Goal: Transaction & Acquisition: Purchase product/service

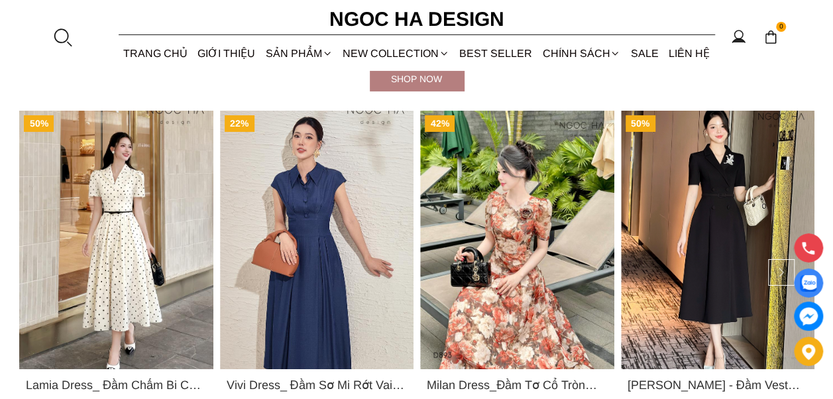
scroll to position [2253, 0]
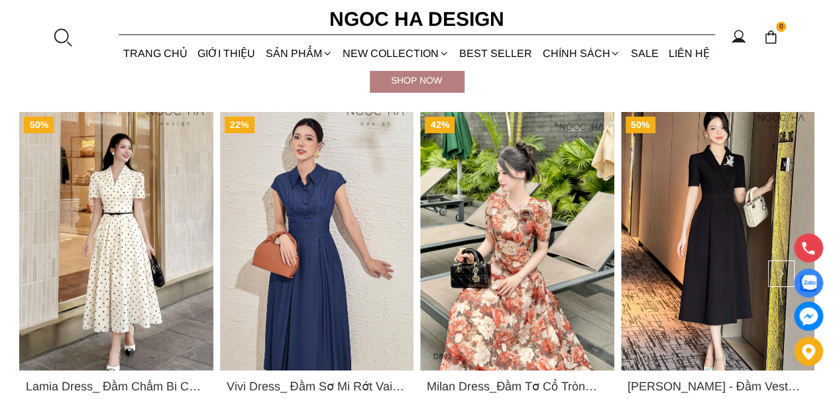
click at [717, 241] on img "Product image - Irene Dress - Đầm Vest Dáng Xòe Kèm Đai D713" at bounding box center [717, 241] width 194 height 258
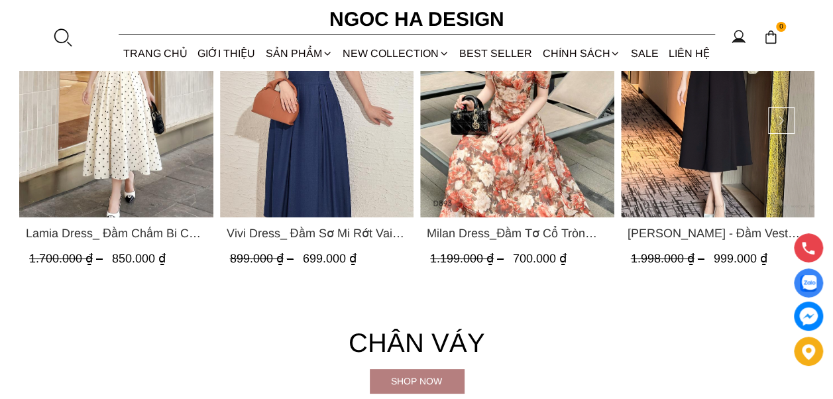
scroll to position [2319, 0]
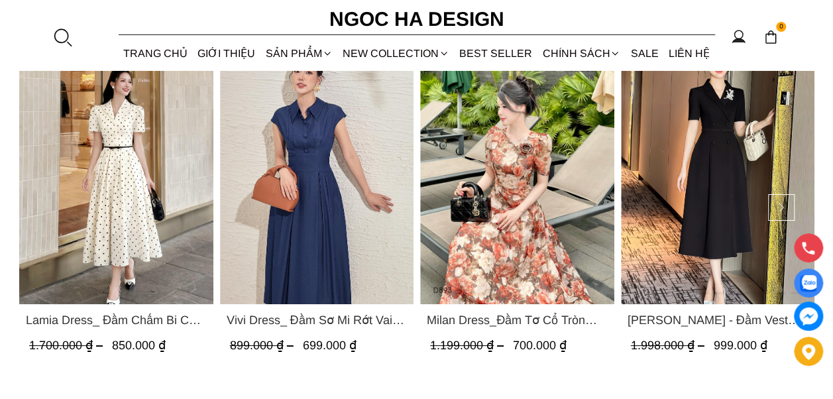
click at [121, 224] on img "Product image - Lamia Dress_ Đầm Chấm Bi Cổ Vest Màu Kem D1003" at bounding box center [116, 175] width 194 height 258
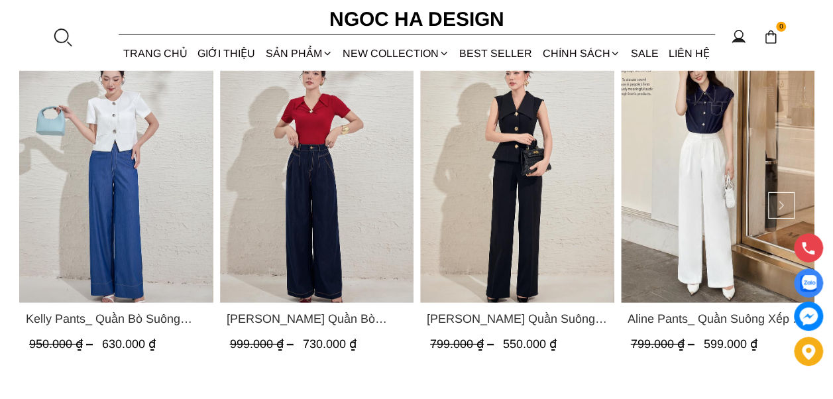
scroll to position [1723, 0]
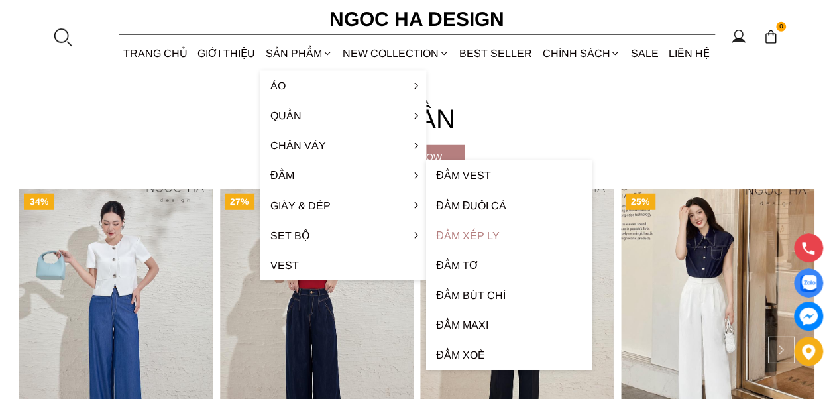
click at [484, 232] on link "Đầm xếp ly" at bounding box center [509, 236] width 166 height 30
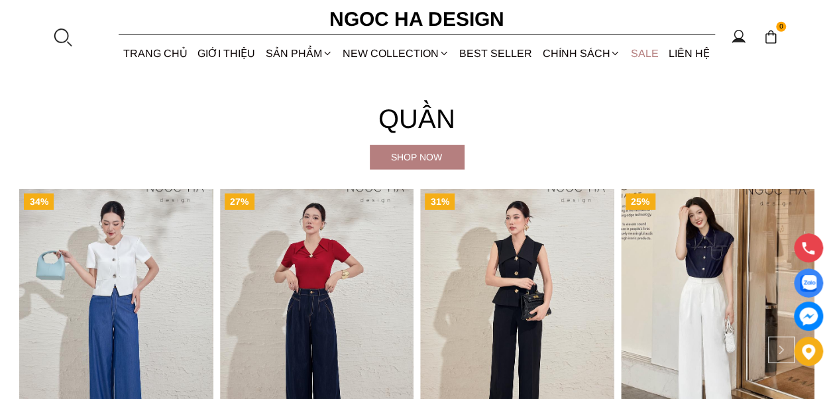
click at [644, 50] on link "SALE" at bounding box center [644, 53] width 38 height 35
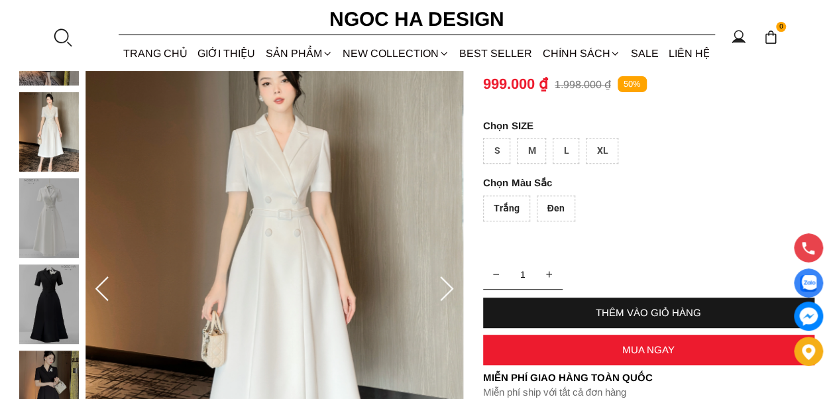
scroll to position [133, 0]
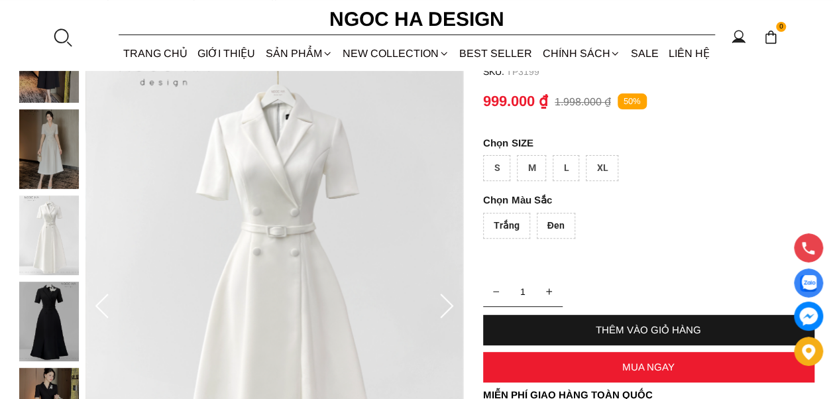
click at [53, 326] on img at bounding box center [49, 322] width 60 height 80
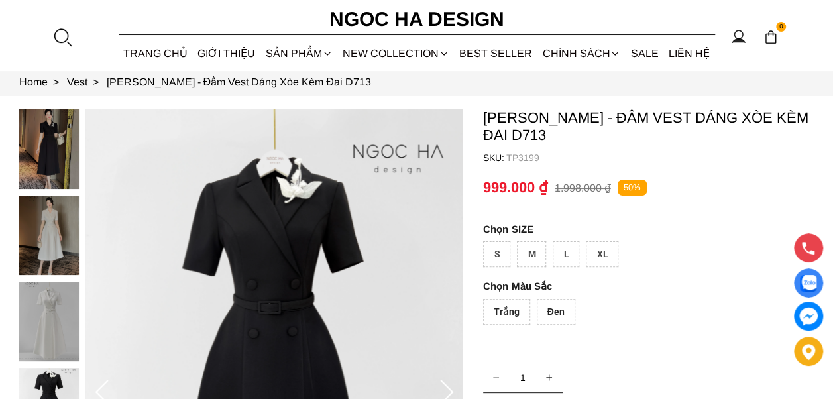
scroll to position [0, 0]
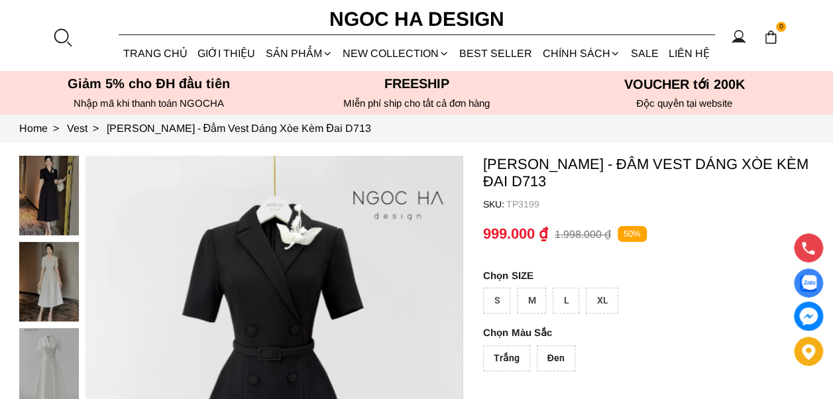
click at [33, 287] on img at bounding box center [49, 282] width 60 height 80
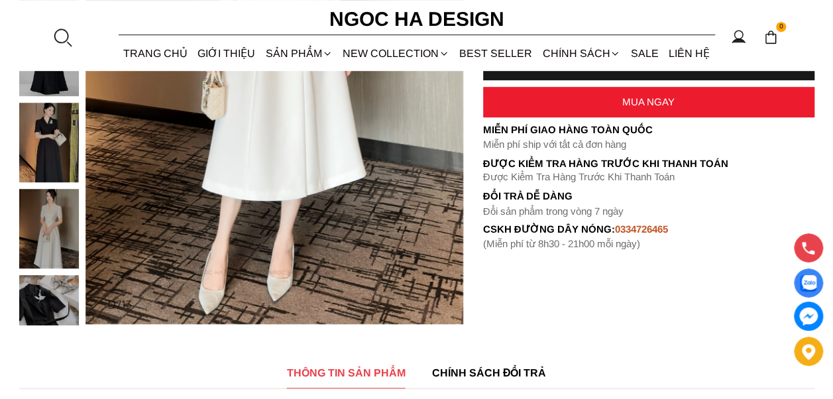
scroll to position [265, 0]
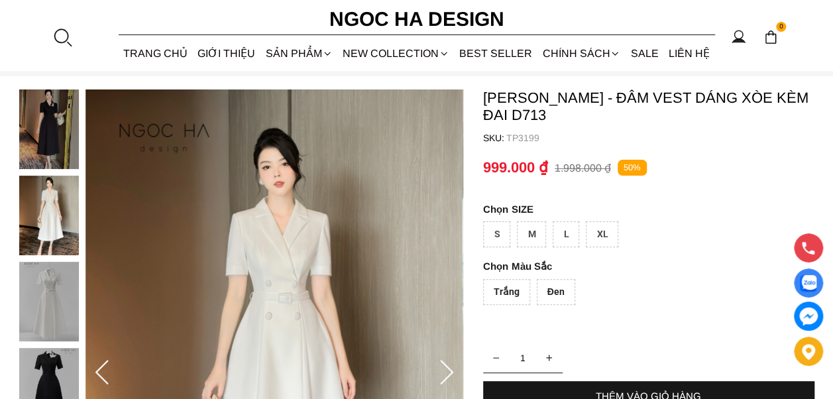
scroll to position [0, 0]
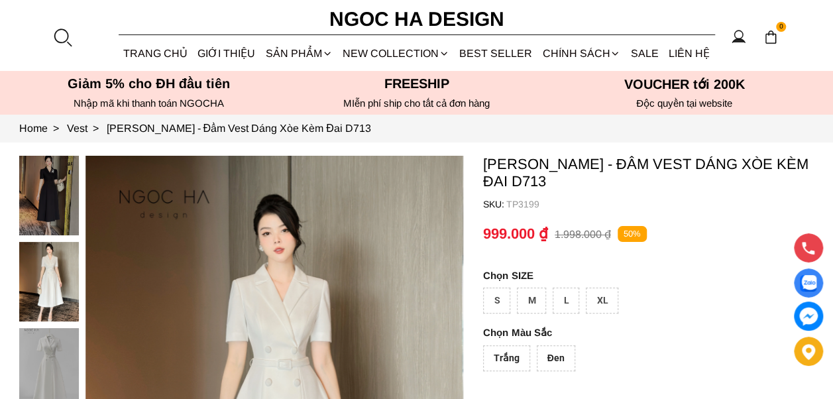
click at [48, 211] on img at bounding box center [49, 196] width 60 height 80
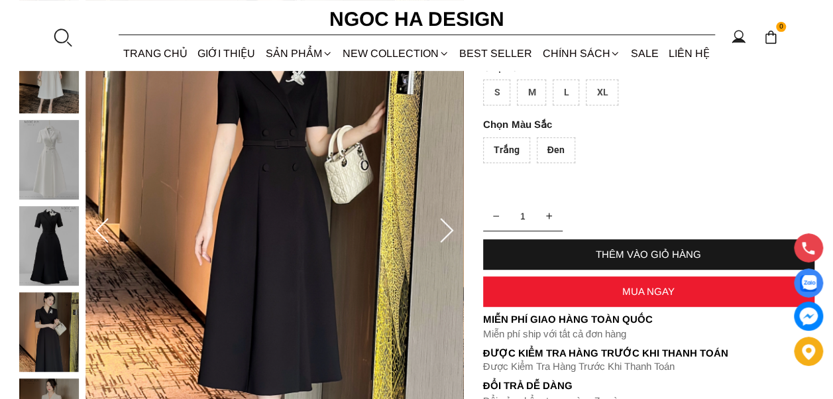
scroll to position [265, 0]
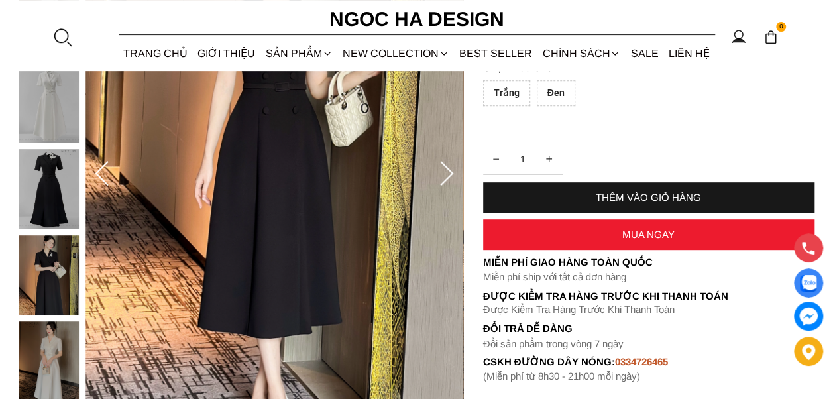
click at [44, 359] on img at bounding box center [49, 361] width 60 height 80
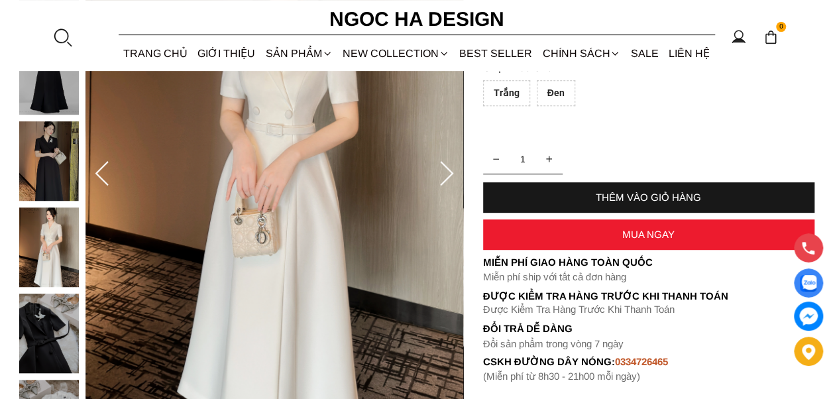
scroll to position [66, 0]
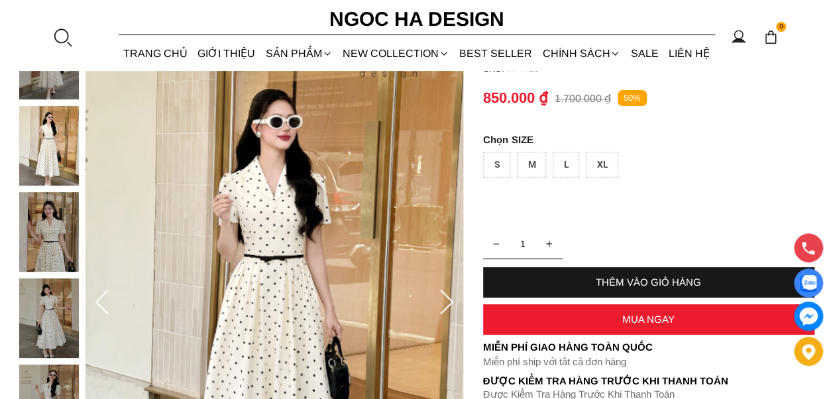
scroll to position [133, 0]
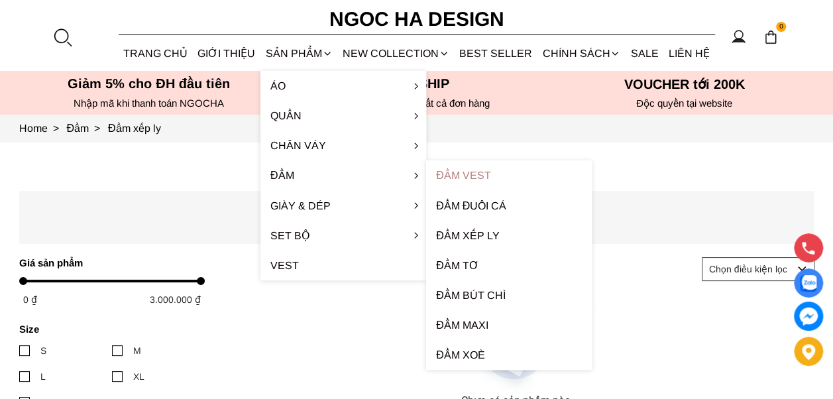
click at [451, 177] on link "Đầm Vest" at bounding box center [509, 175] width 166 height 30
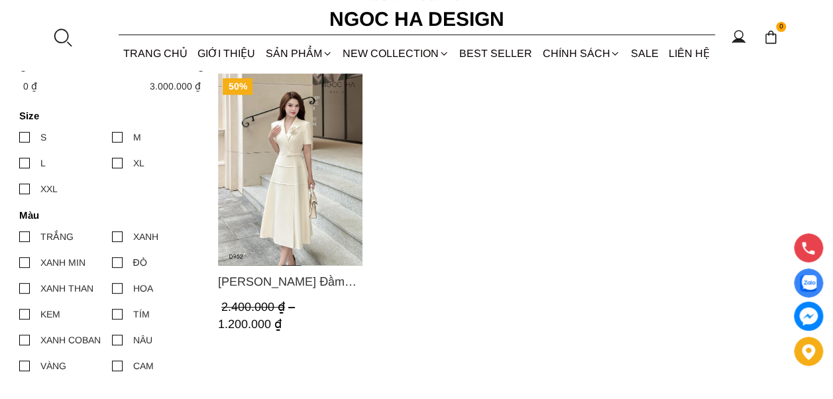
scroll to position [66, 0]
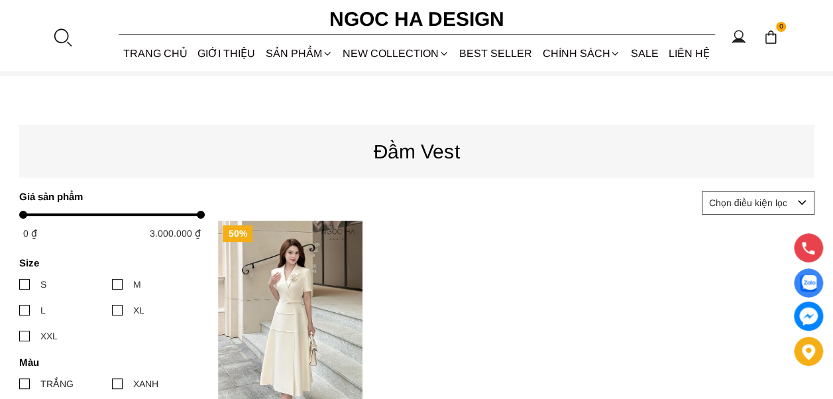
click at [270, 334] on img "Product image - Louisa Dress_ Đầm Cổ Vest Cài Hoa Tùng May Gân Nổi Kèm Đai Màu …" at bounding box center [290, 317] width 144 height 192
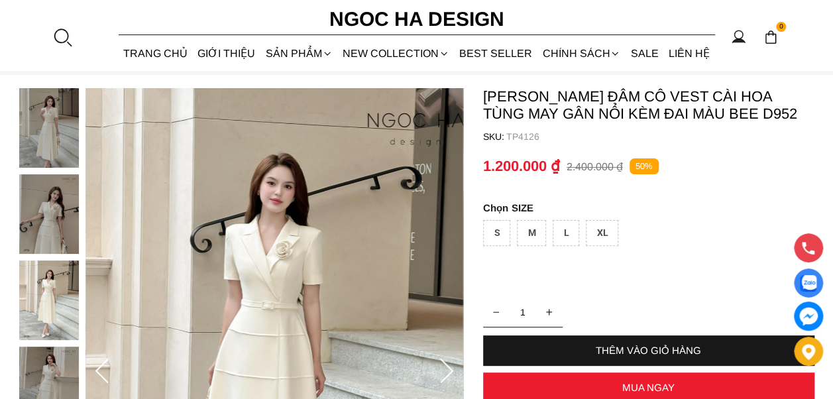
scroll to position [66, 0]
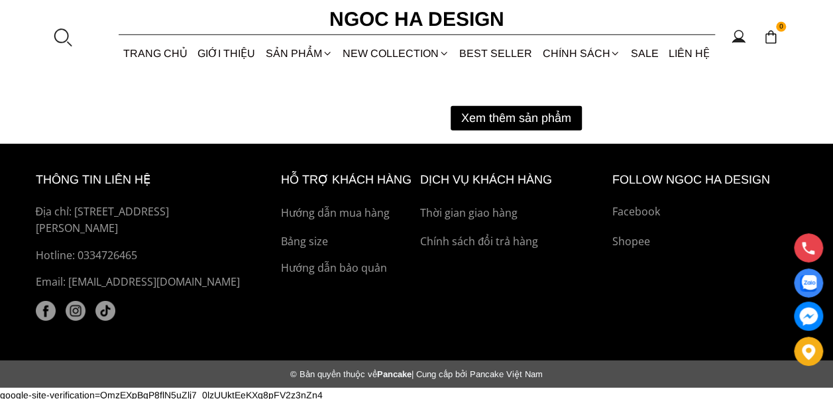
scroll to position [1970, 0]
